Goal: Transaction & Acquisition: Subscribe to service/newsletter

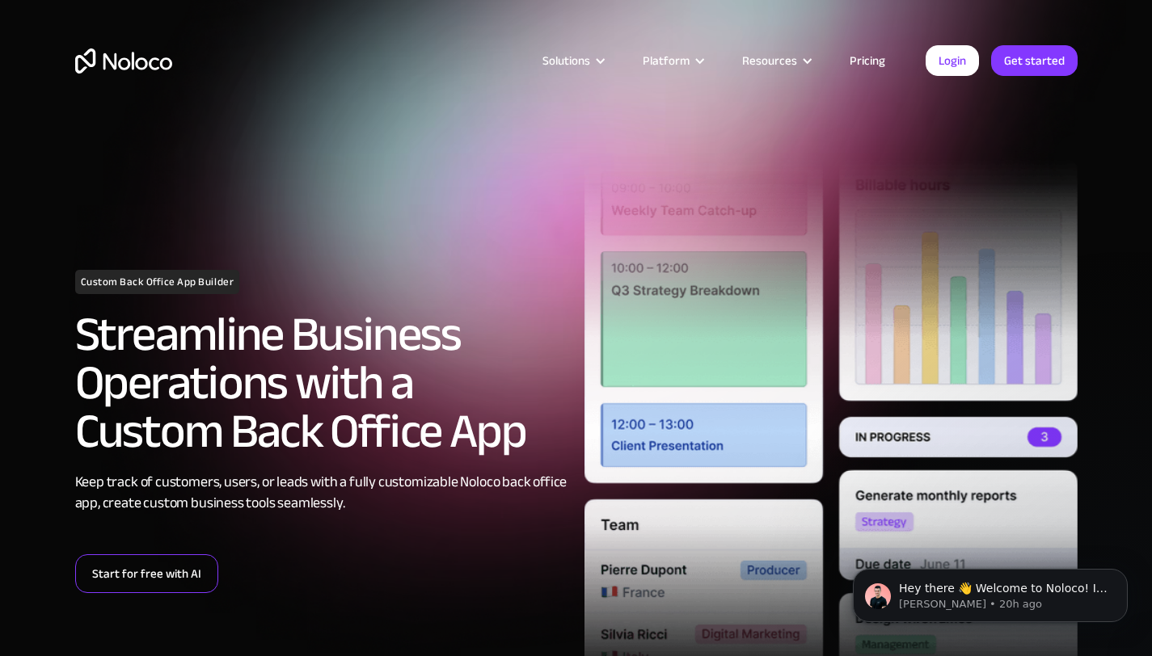
click at [190, 580] on link "Start for free with AI" at bounding box center [146, 573] width 143 height 39
click at [861, 71] on link "Pricing" at bounding box center [867, 60] width 76 height 21
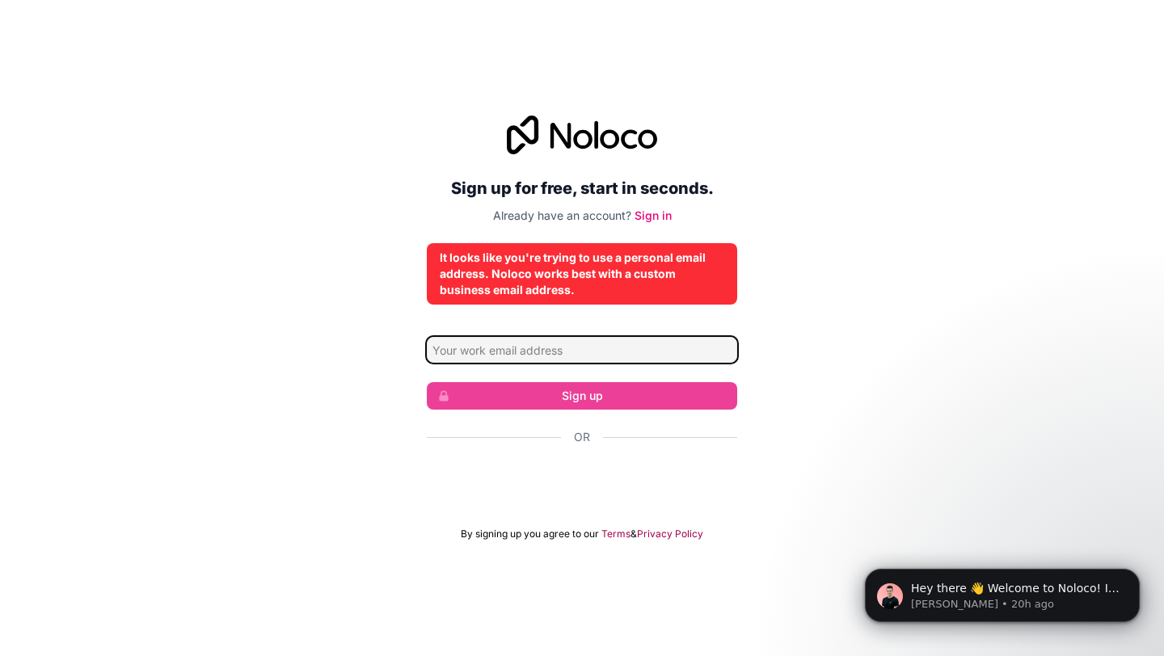
click at [520, 350] on input "Email address" at bounding box center [582, 350] width 310 height 26
type input "[EMAIL_ADDRESS][DOMAIN_NAME]"
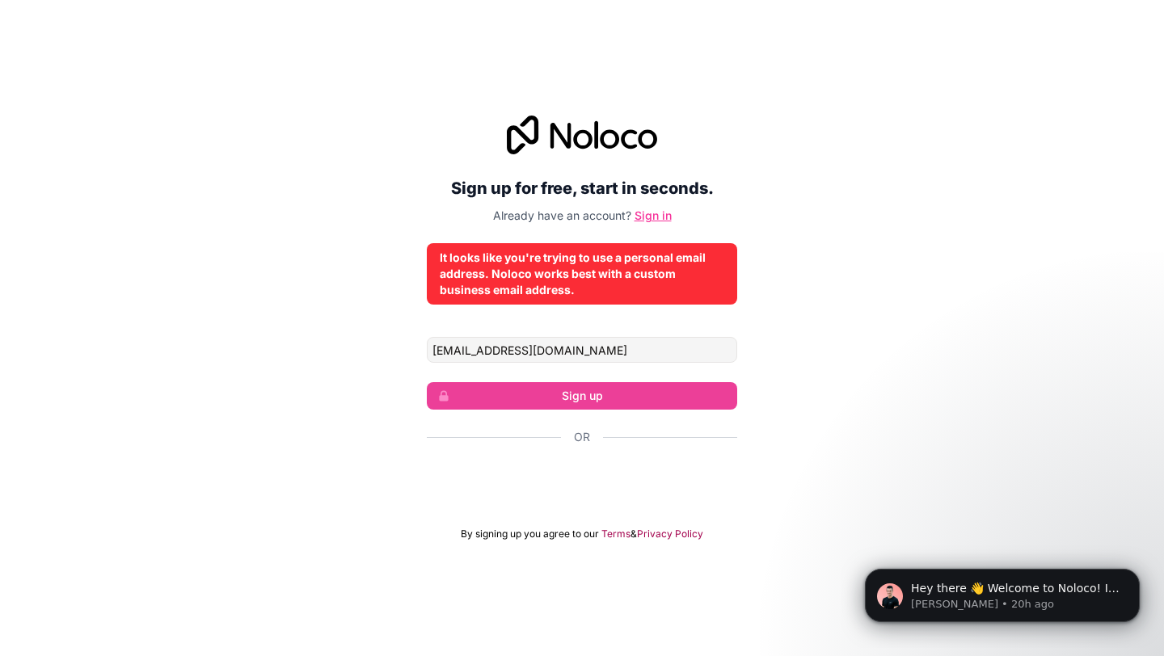
click at [651, 220] on link "Sign in" at bounding box center [652, 215] width 37 height 14
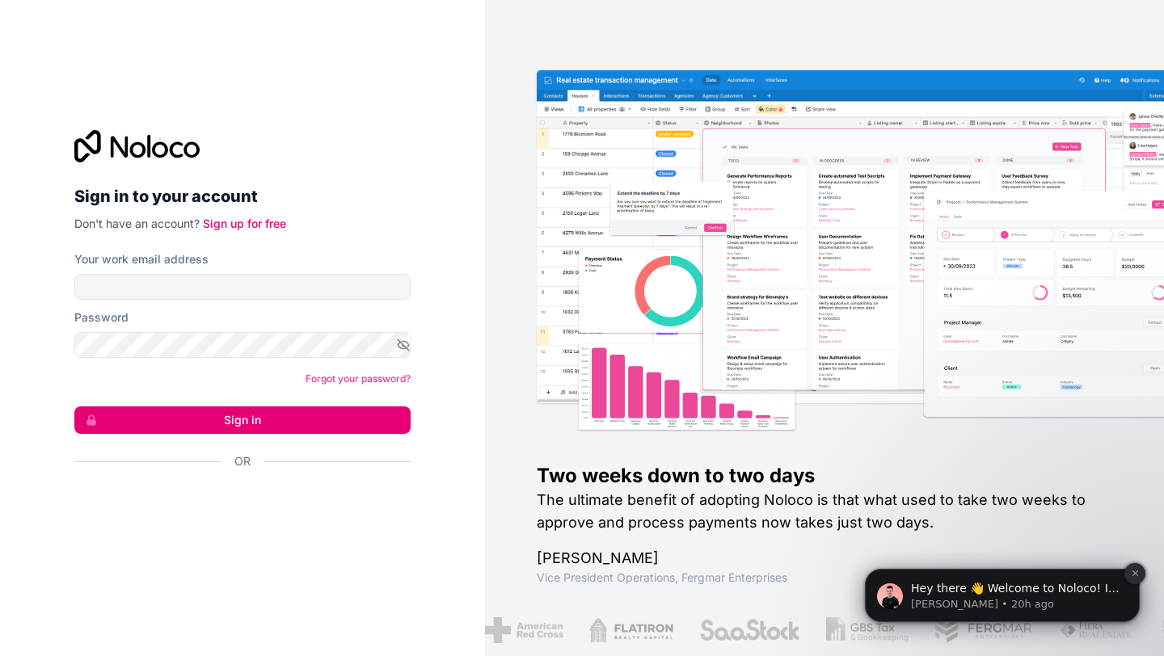
click at [1136, 573] on icon "Dismiss notification" at bounding box center [1135, 573] width 9 height 9
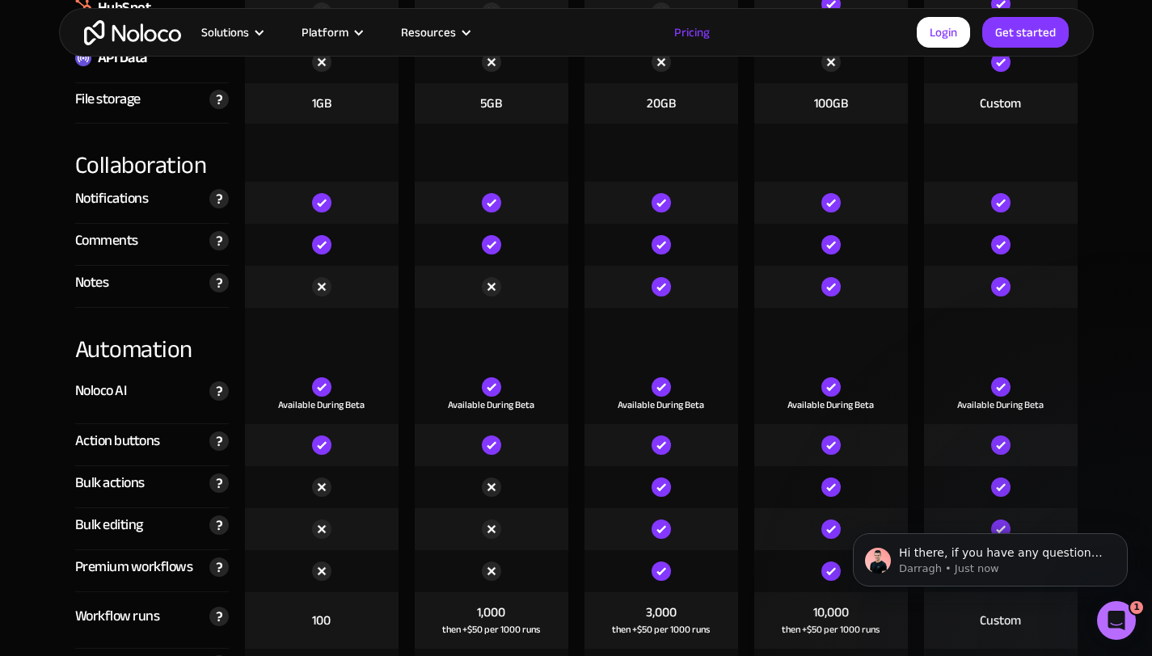
scroll to position [3032, 0]
